Goal: Use online tool/utility: Utilize a website feature to perform a specific function

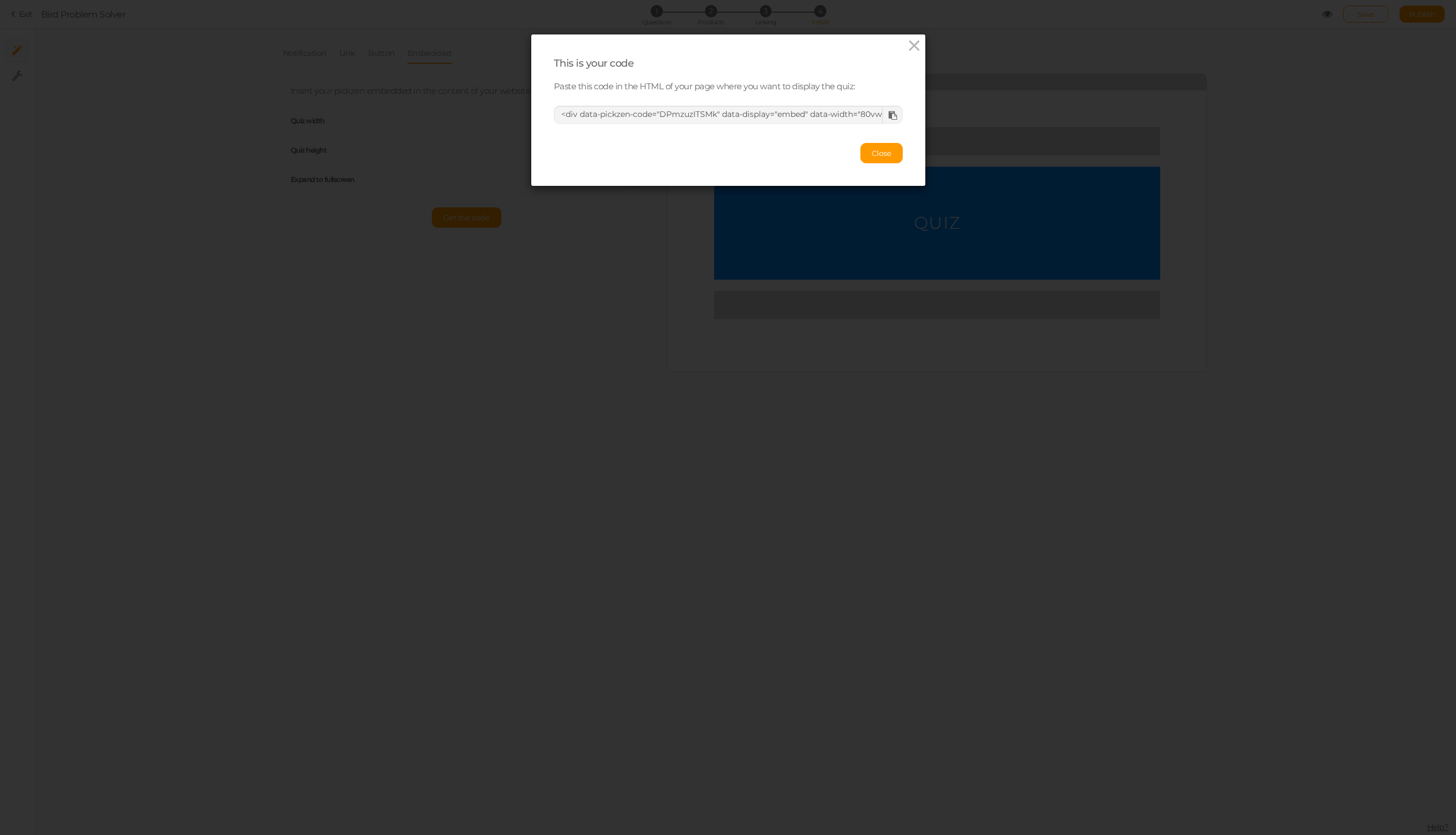
select select "vw"
select select "vh"
click at [910, 45] on icon at bounding box center [914, 45] width 16 height 17
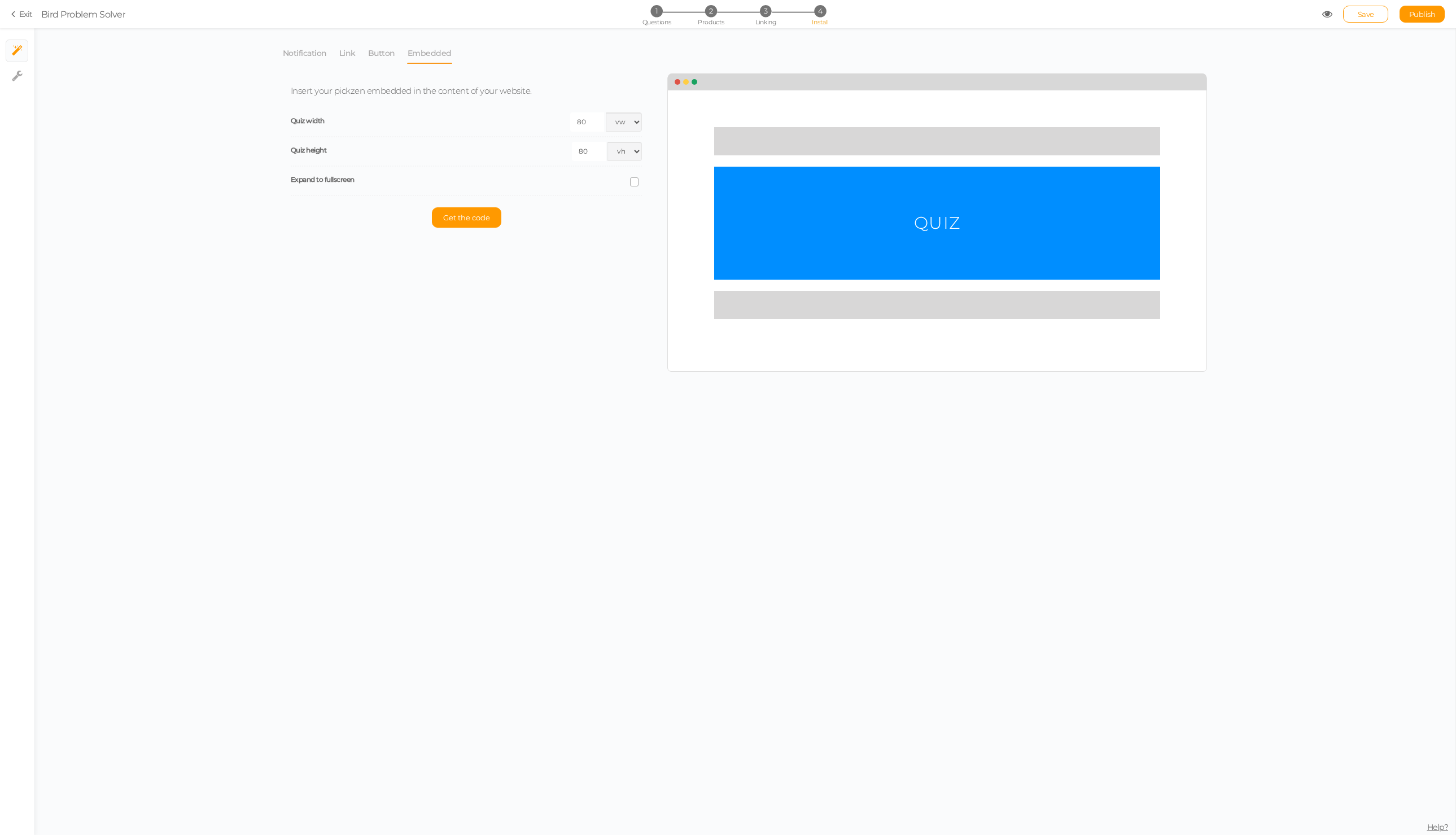
click at [23, 15] on link "Exit" at bounding box center [21, 14] width 21 height 11
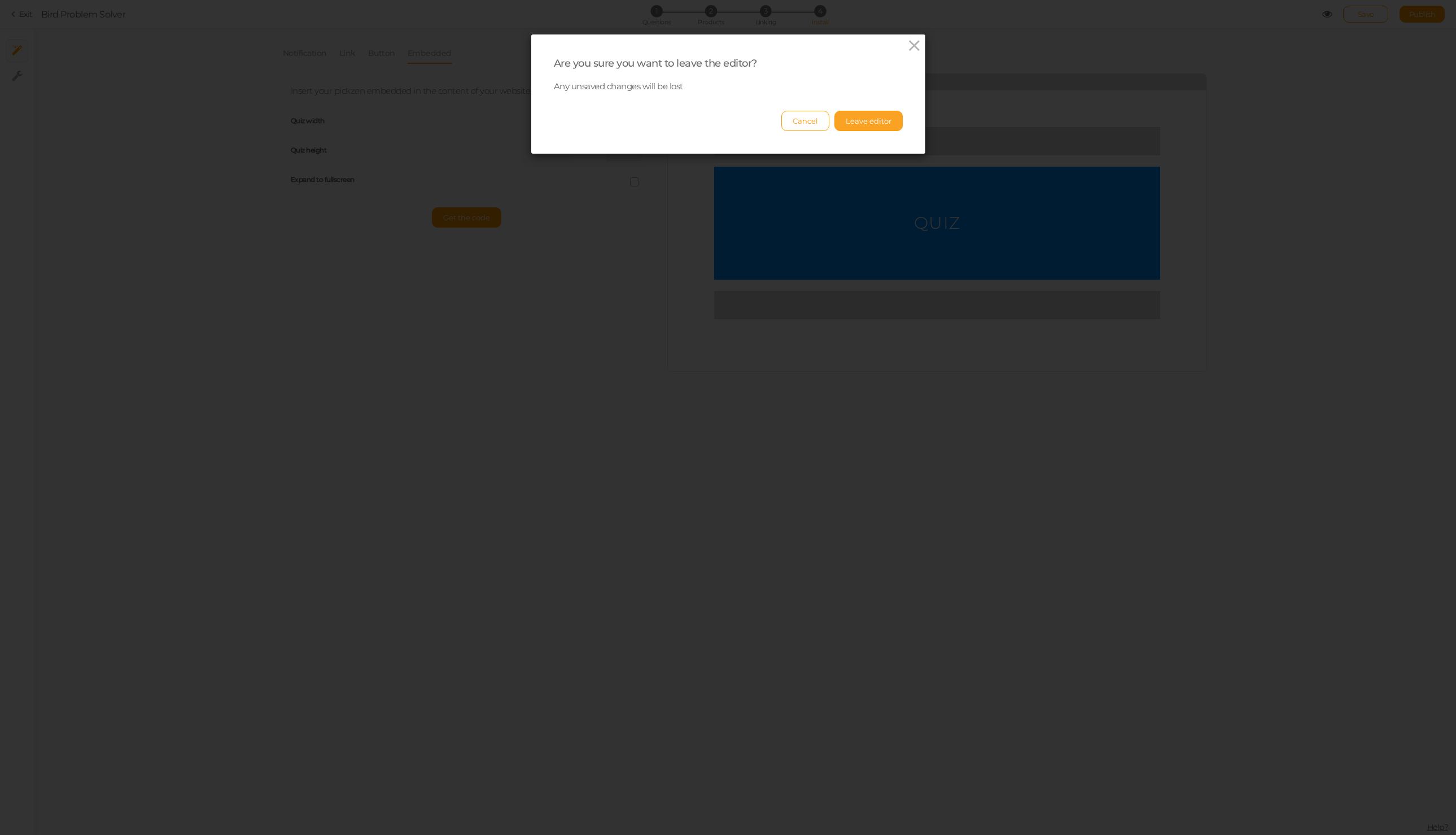
click at [859, 119] on button "Leave editor" at bounding box center [868, 121] width 68 height 21
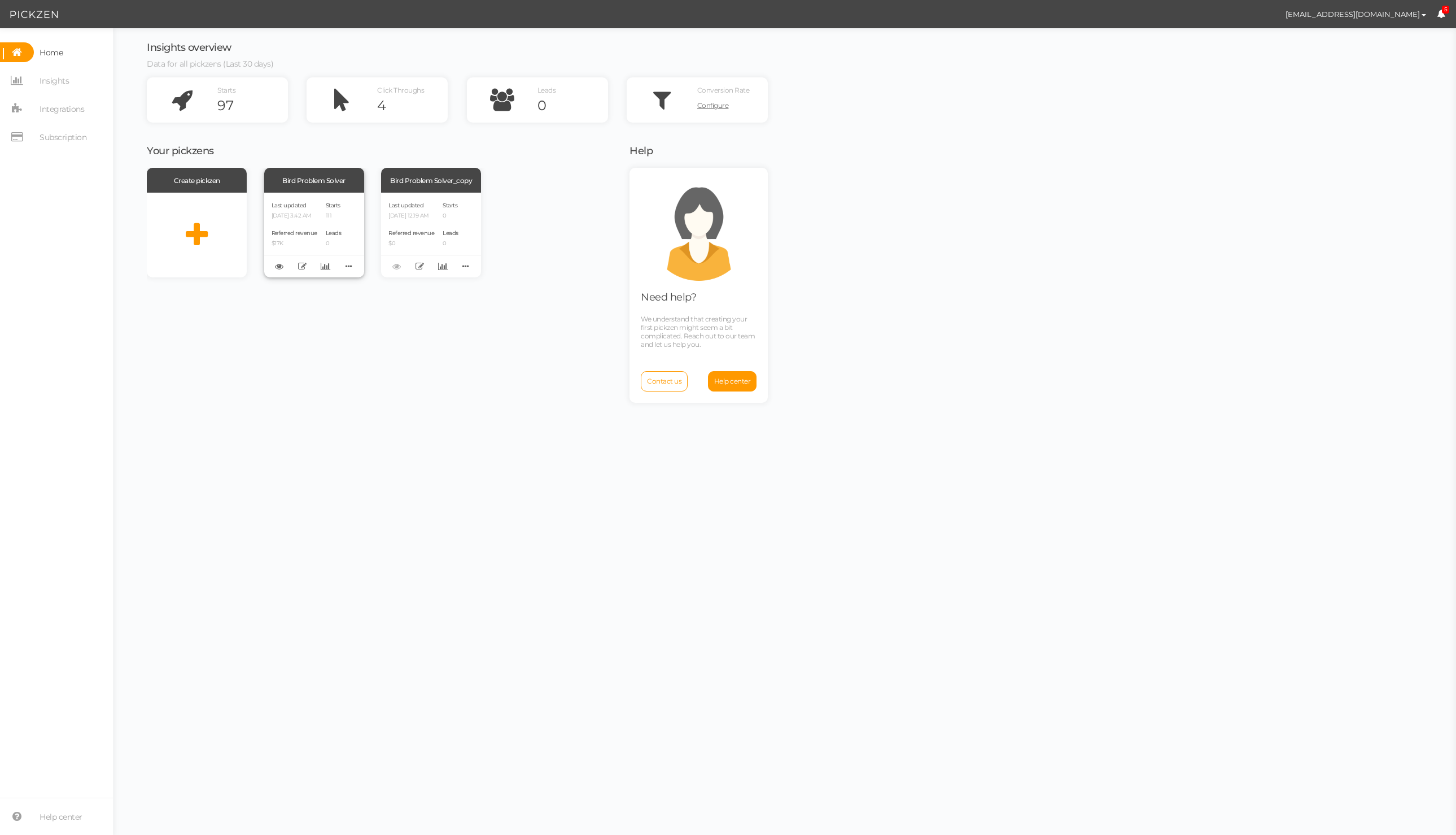
click at [319, 185] on div "Bird Problem Solver" at bounding box center [314, 180] width 100 height 25
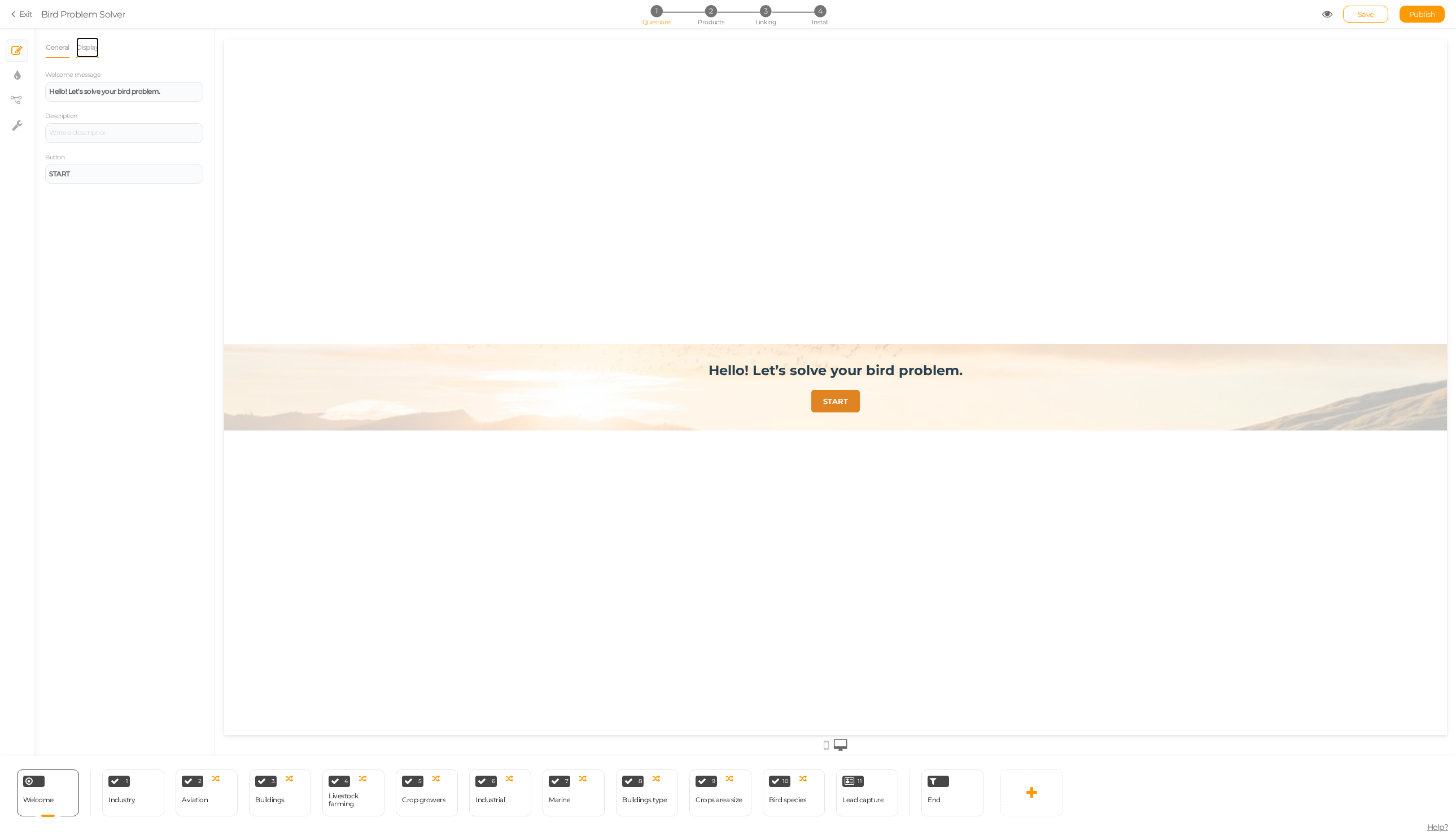
click at [92, 49] on link "Display" at bounding box center [87, 47] width 24 height 21
click at [15, 73] on icon at bounding box center [17, 76] width 6 height 11
select select "2"
select select "montserrat"
select select "fade"
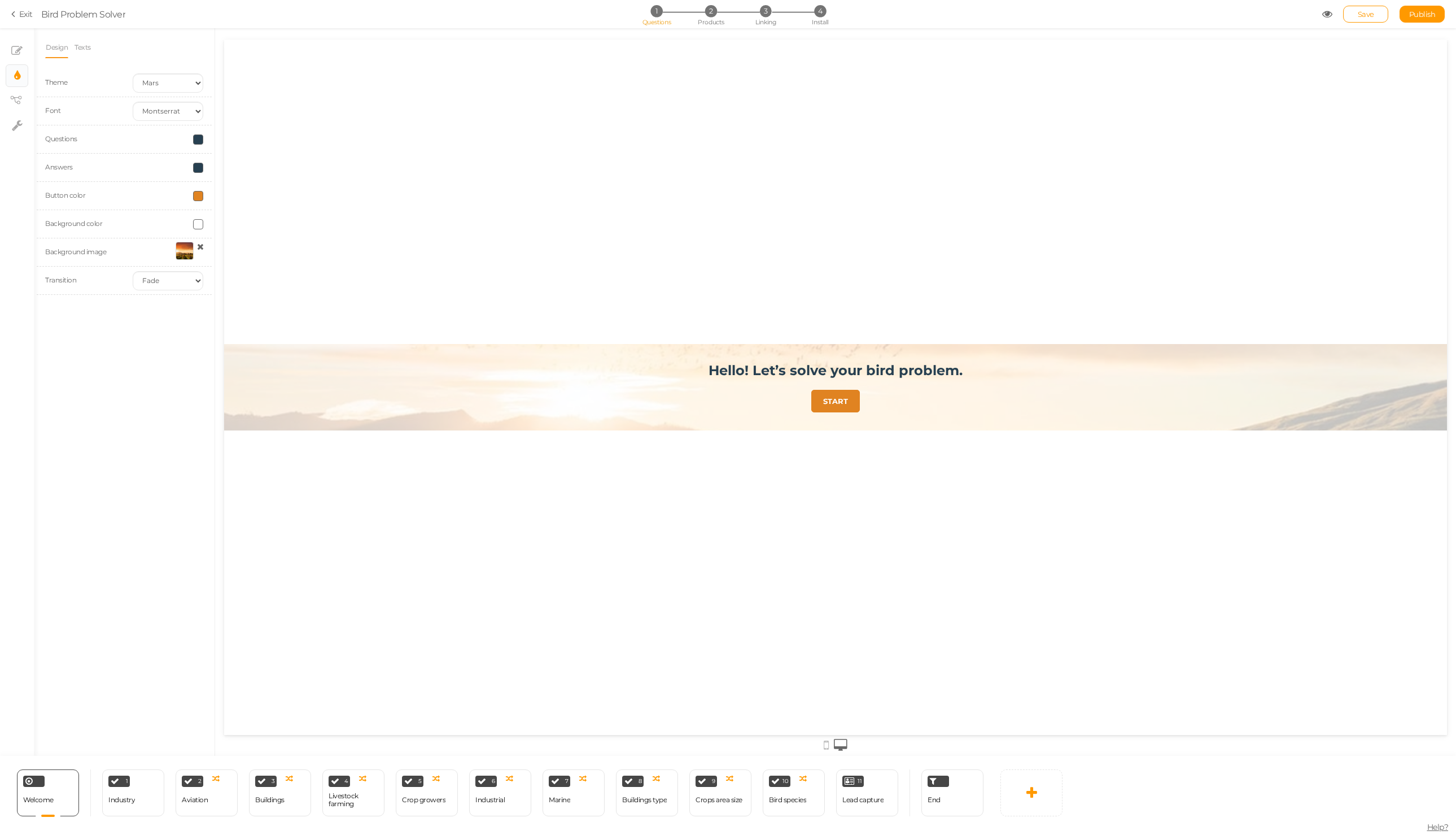
click at [196, 196] on span at bounding box center [198, 196] width 10 height 10
click at [205, 277] on input "#E08321" at bounding box center [223, 276] width 56 height 10
click at [197, 139] on span at bounding box center [198, 139] width 10 height 10
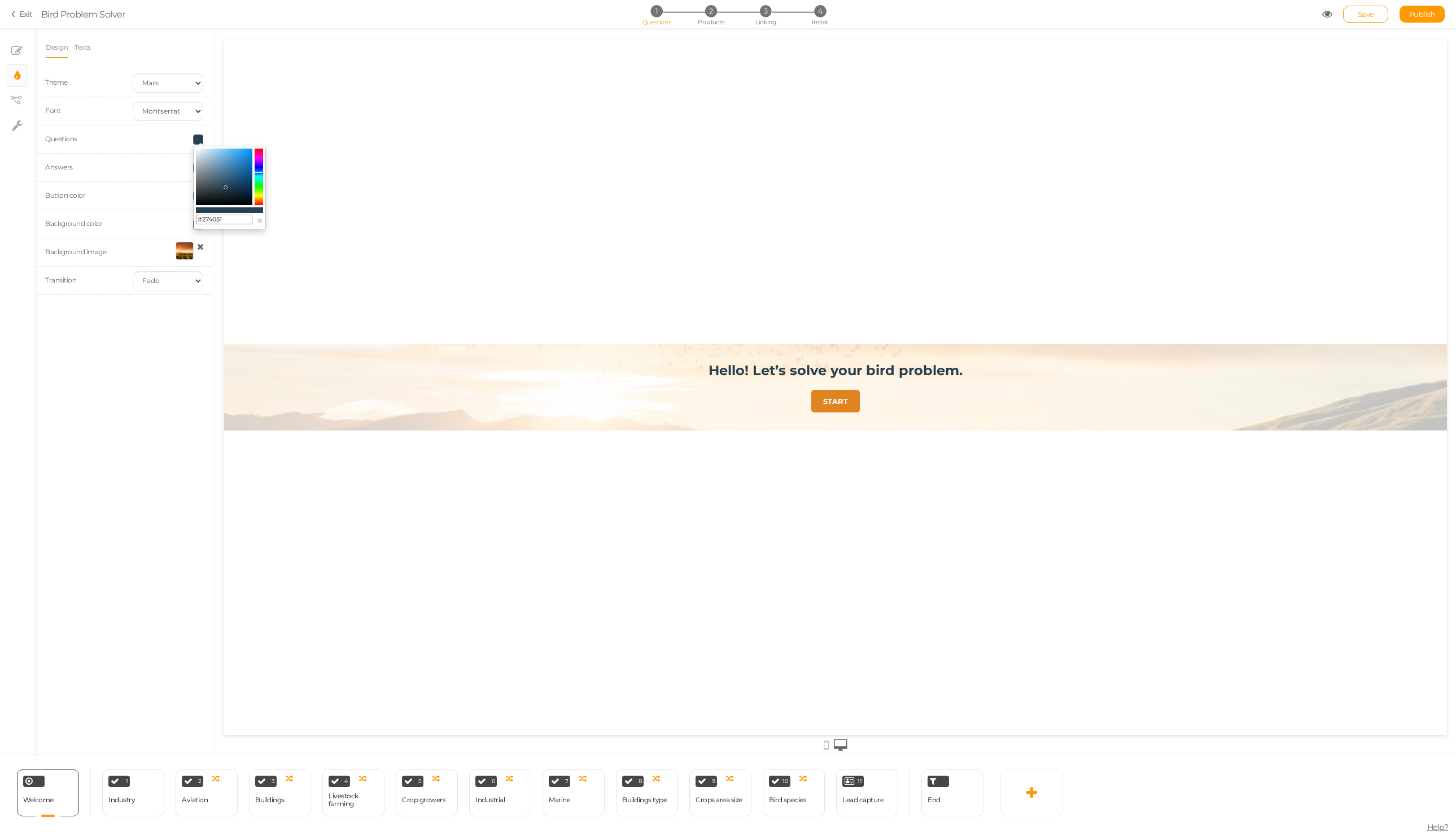
click at [213, 219] on input "#274051" at bounding box center [223, 220] width 56 height 10
click at [120, 783] on div "1" at bounding box center [119, 781] width 21 height 11
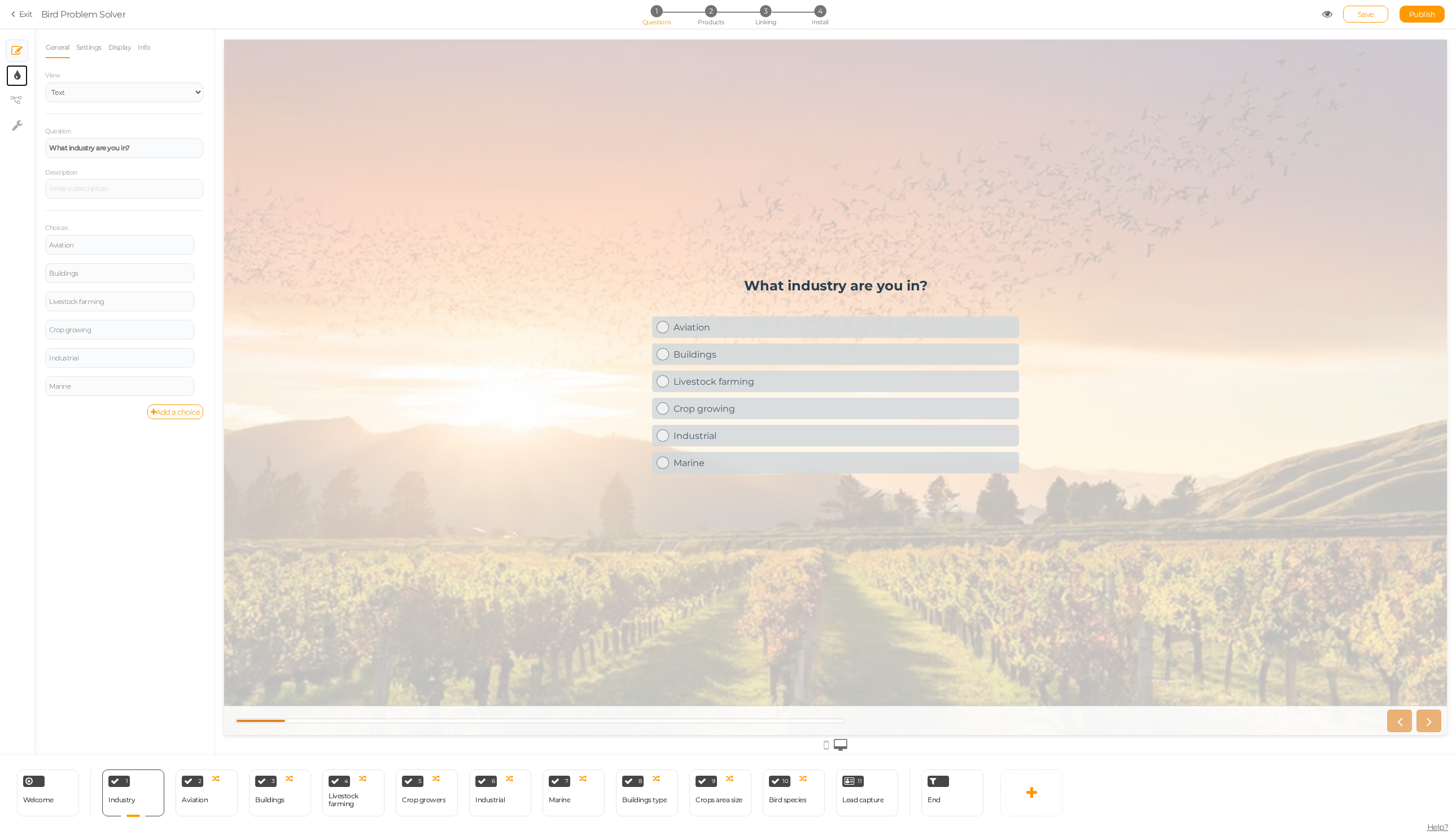
click at [21, 74] on link "× Display settings" at bounding box center [16, 76] width 21 height 21
select select "2"
select select "montserrat"
select select "fade"
click at [198, 195] on span at bounding box center [198, 196] width 10 height 10
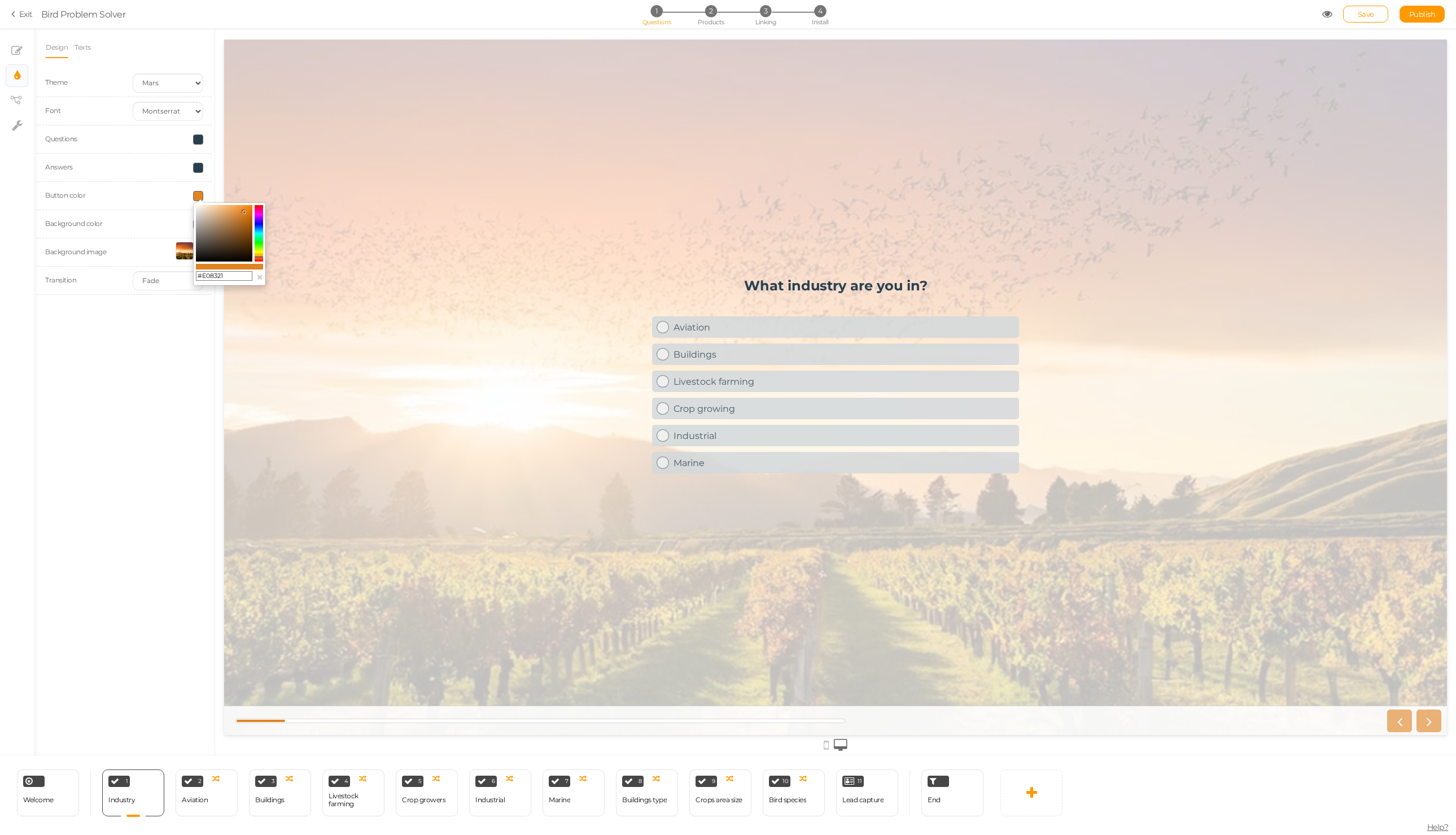
click at [231, 276] on input "#E08321" at bounding box center [223, 276] width 56 height 10
click at [205, 273] on input "#E08321" at bounding box center [223, 276] width 56 height 10
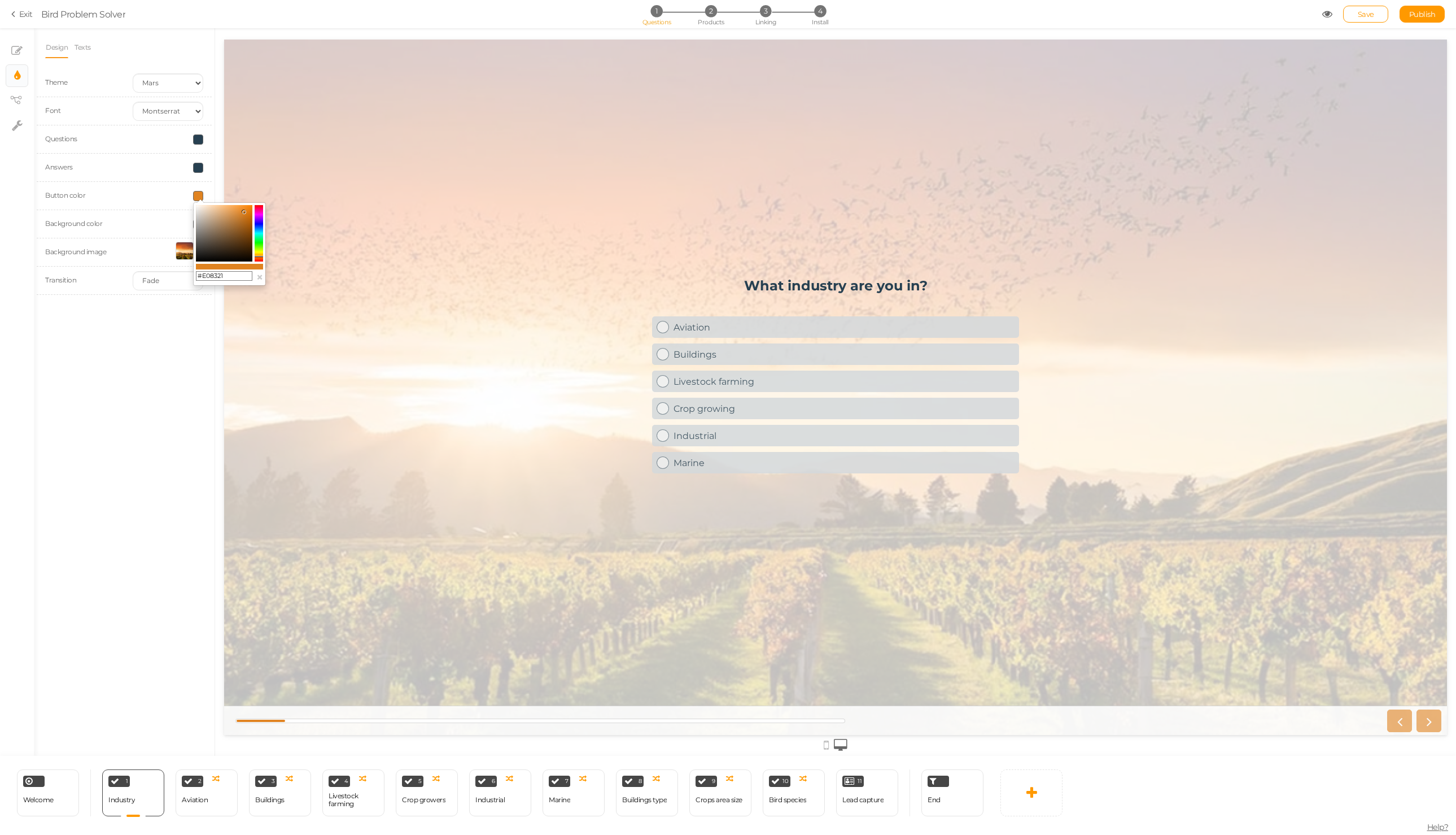
click at [205, 273] on input "#E08321" at bounding box center [223, 276] width 56 height 10
click at [155, 309] on div "Design Texts Theme Earth Mars Font Custom Default [PERSON_NAME] Montserrat Open…" at bounding box center [124, 392] width 180 height 727
click at [26, 12] on link "Exit" at bounding box center [21, 14] width 21 height 11
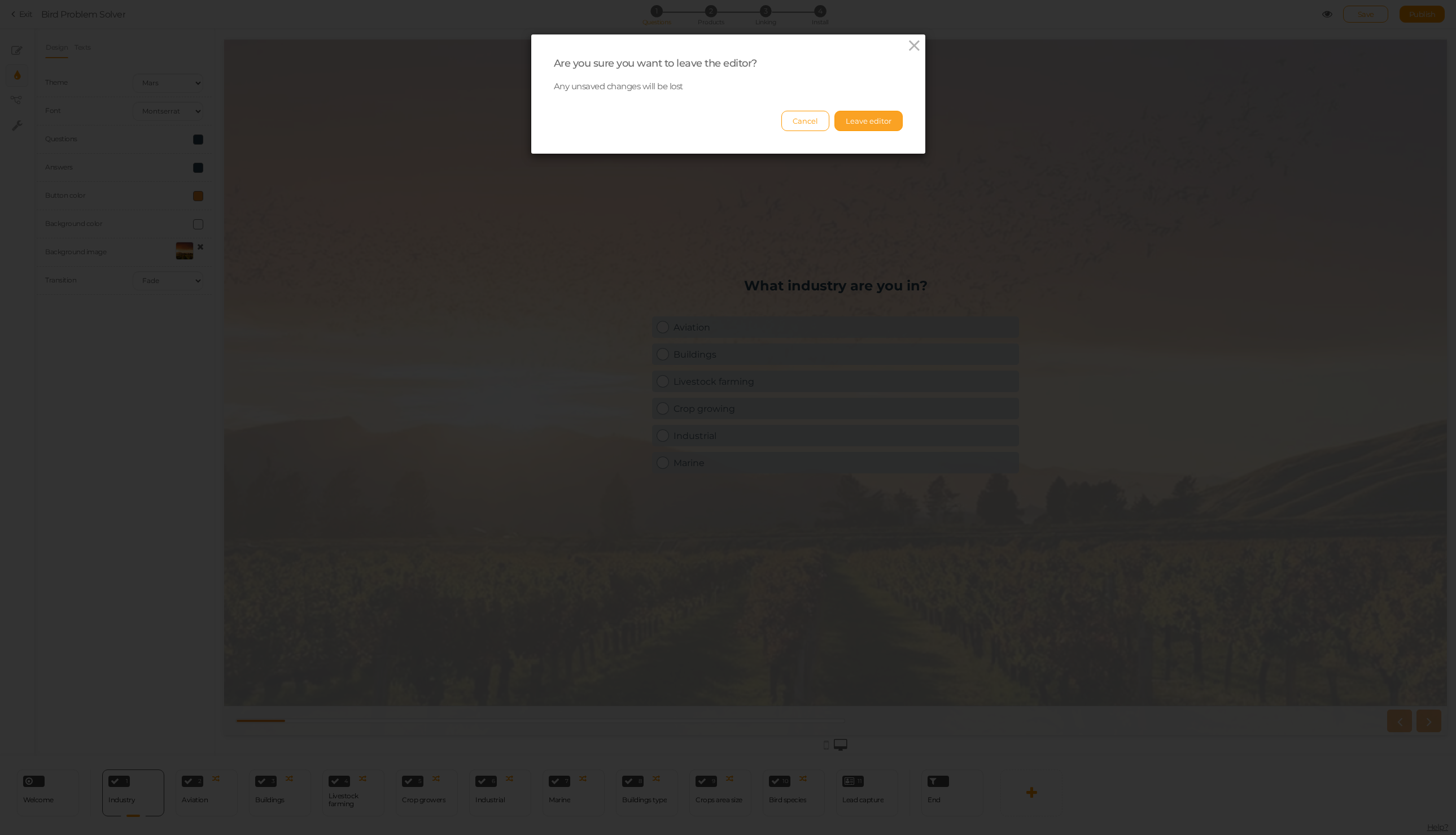
click at [857, 121] on button "Leave editor" at bounding box center [868, 121] width 68 height 21
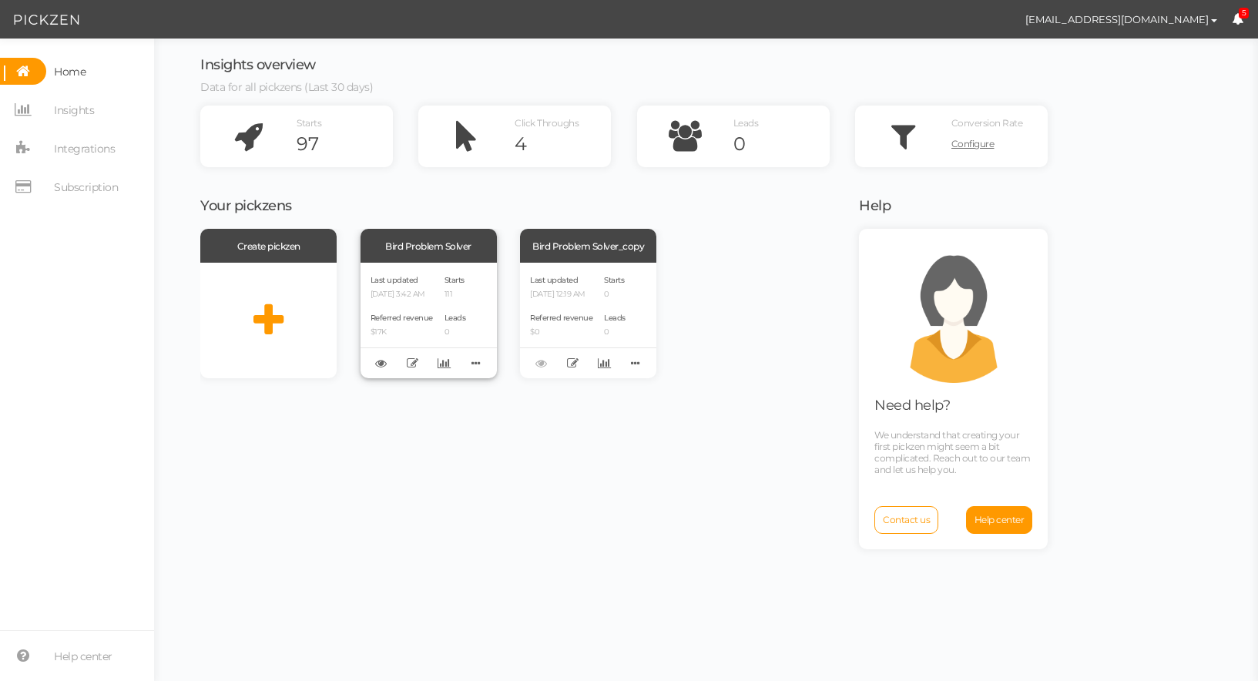
click at [421, 255] on div "Bird Problem Solver" at bounding box center [428, 246] width 136 height 34
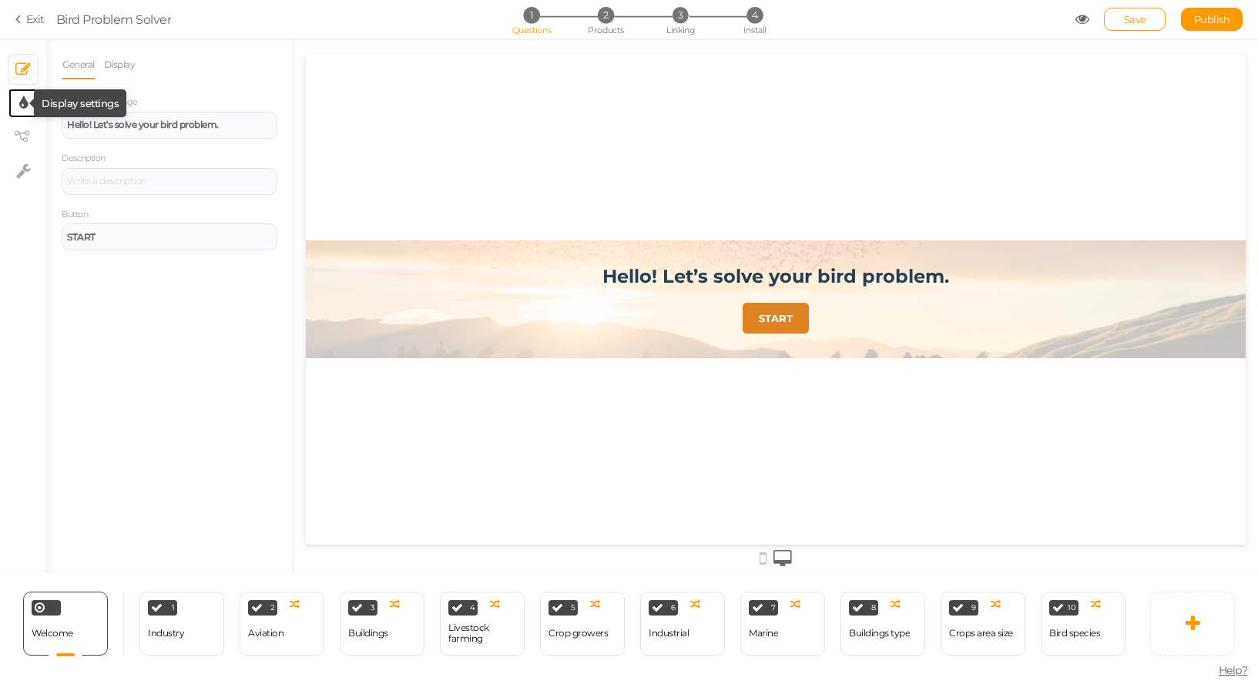
click at [19, 106] on icon at bounding box center [23, 103] width 8 height 15
select select "2"
select select "montserrat"
select select "fade"
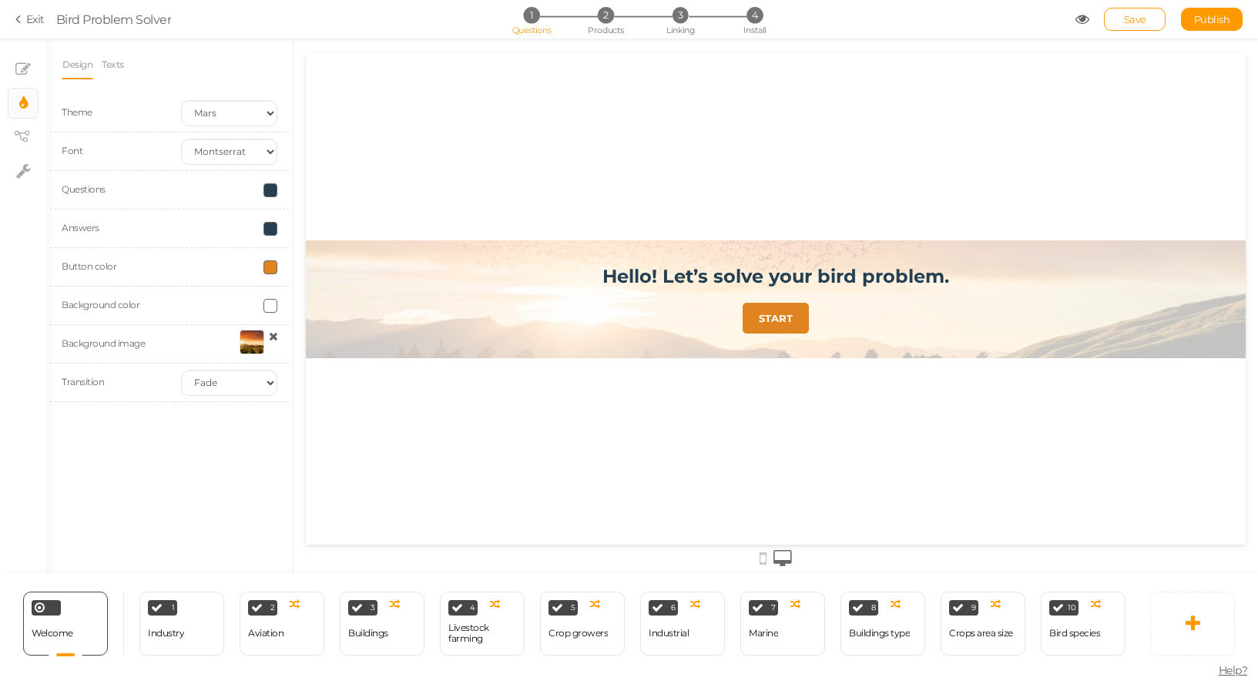
click at [270, 190] on span at bounding box center [270, 190] width 14 height 14
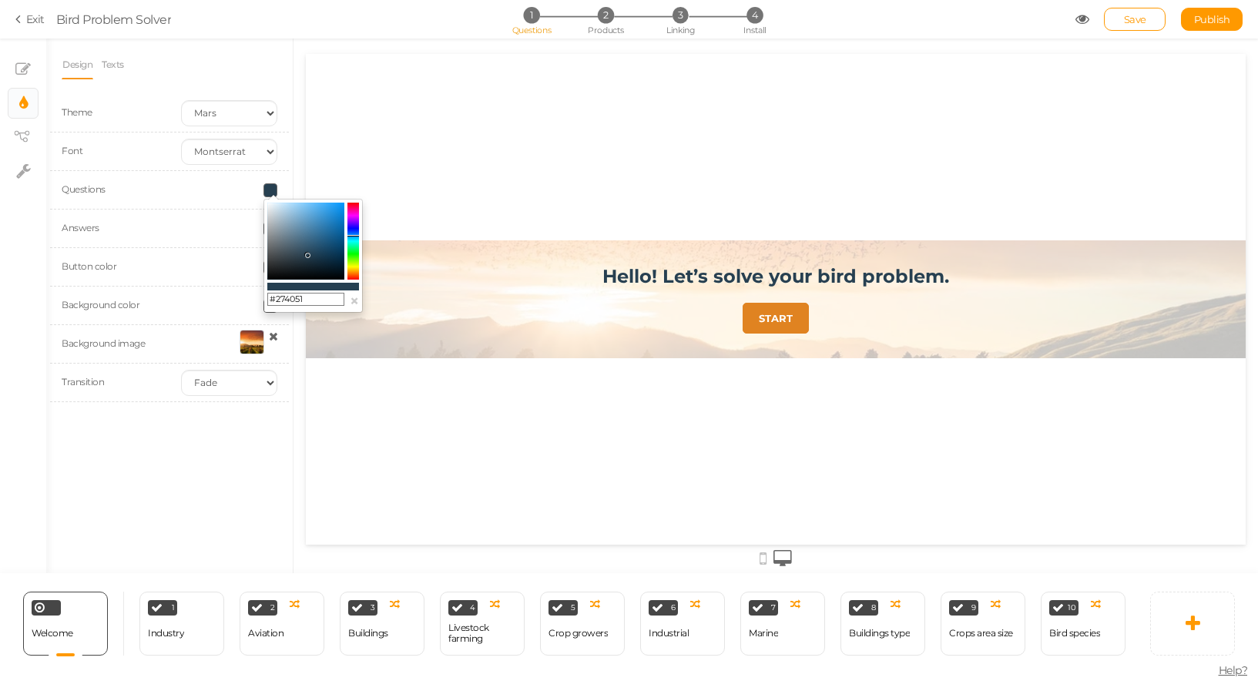
click at [286, 302] on input "#274051" at bounding box center [305, 300] width 77 height 14
click at [196, 459] on div "Design Texts Theme Earth Mars Font Custom Default [PERSON_NAME] Montserrat Open…" at bounding box center [169, 306] width 246 height 535
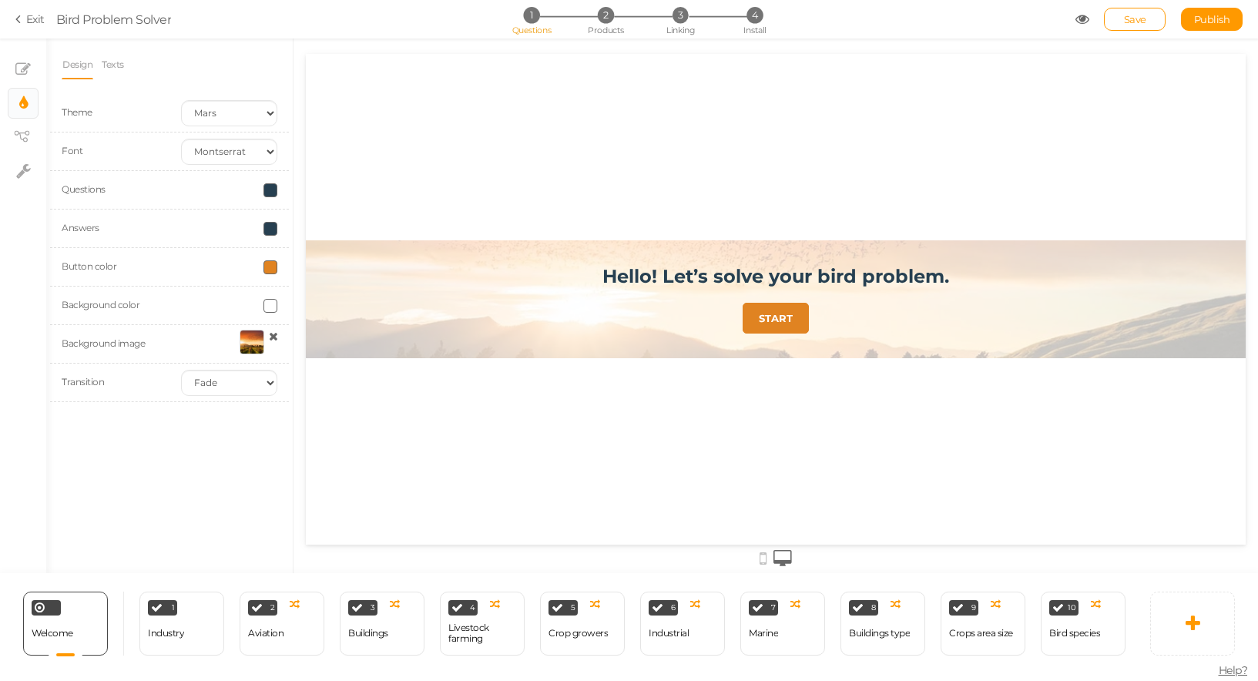
click at [272, 269] on span at bounding box center [270, 267] width 14 height 14
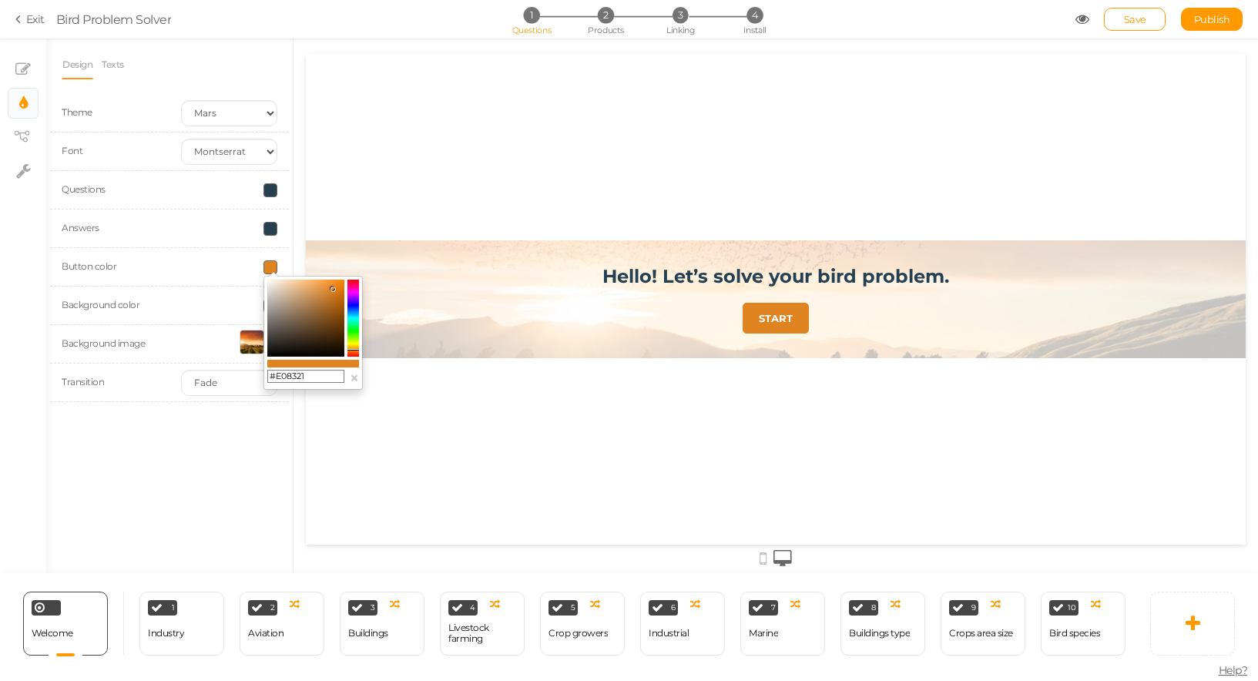
click at [296, 374] on input "#E08321" at bounding box center [305, 377] width 77 height 14
click at [196, 615] on div "1 Industry × Define the conditions to show this slide. Clone Change type Delete" at bounding box center [181, 624] width 85 height 64
